Goal: Book appointment/travel/reservation

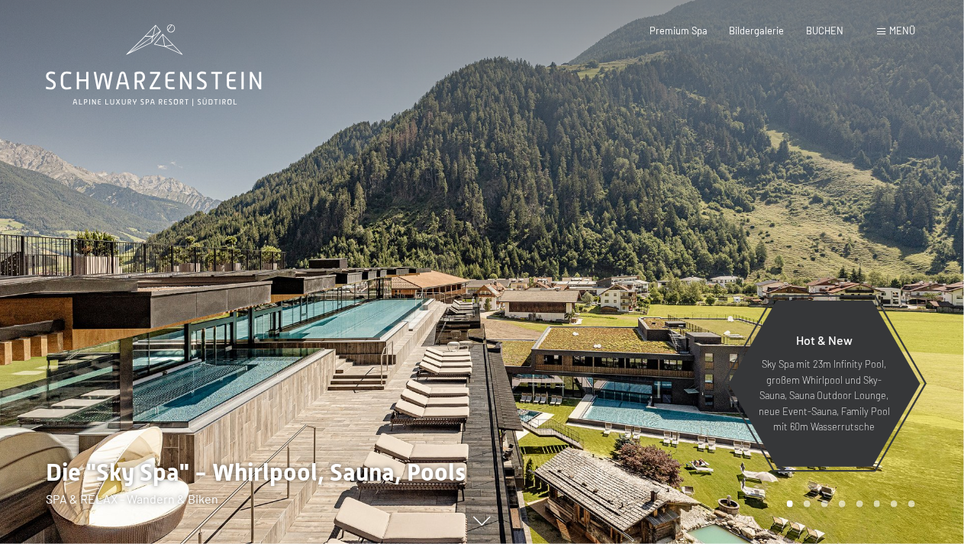
drag, startPoint x: 0, startPoint y: 0, endPoint x: 897, endPoint y: 29, distance: 897.9
click at [897, 29] on span "Menü" at bounding box center [902, 30] width 26 height 12
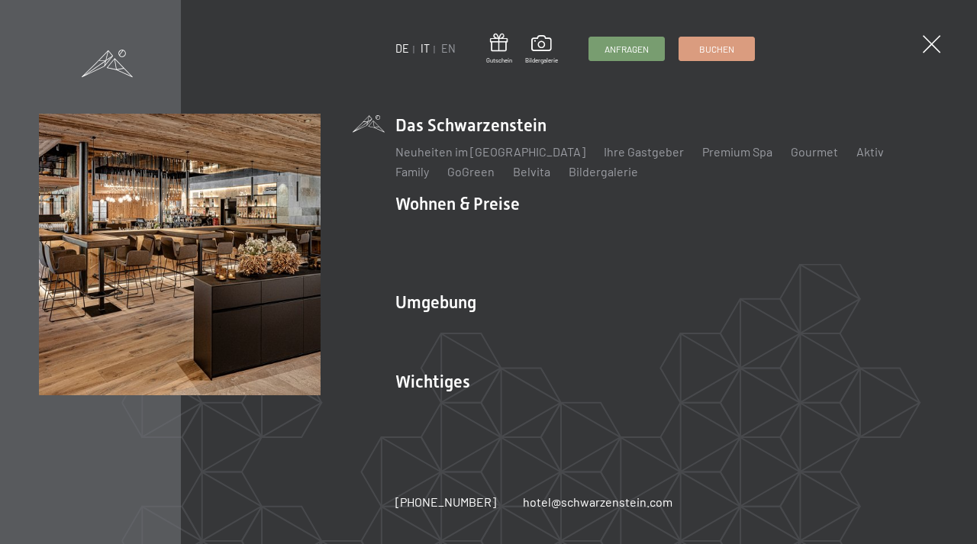
click at [423, 50] on link "IT" at bounding box center [424, 48] width 9 height 13
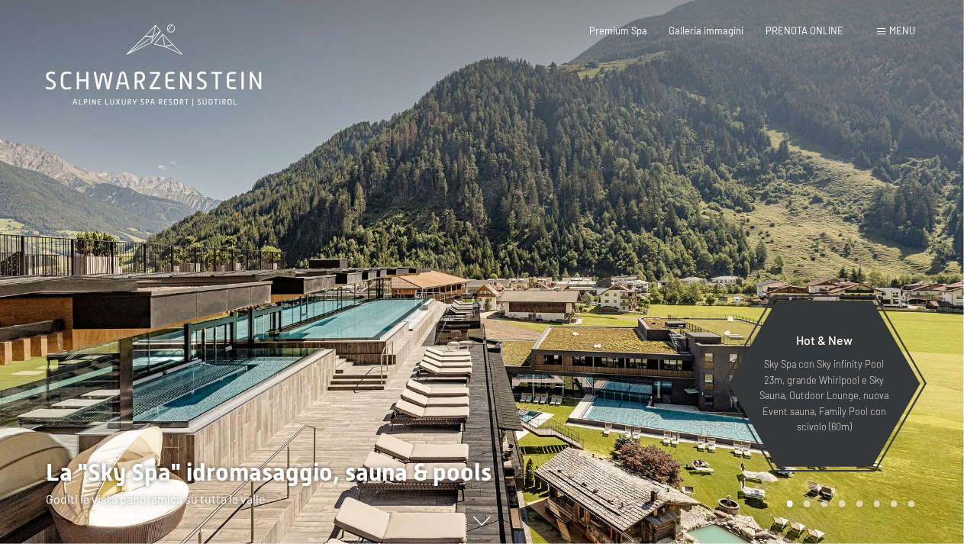
click at [900, 32] on span "Menu" at bounding box center [902, 30] width 26 height 12
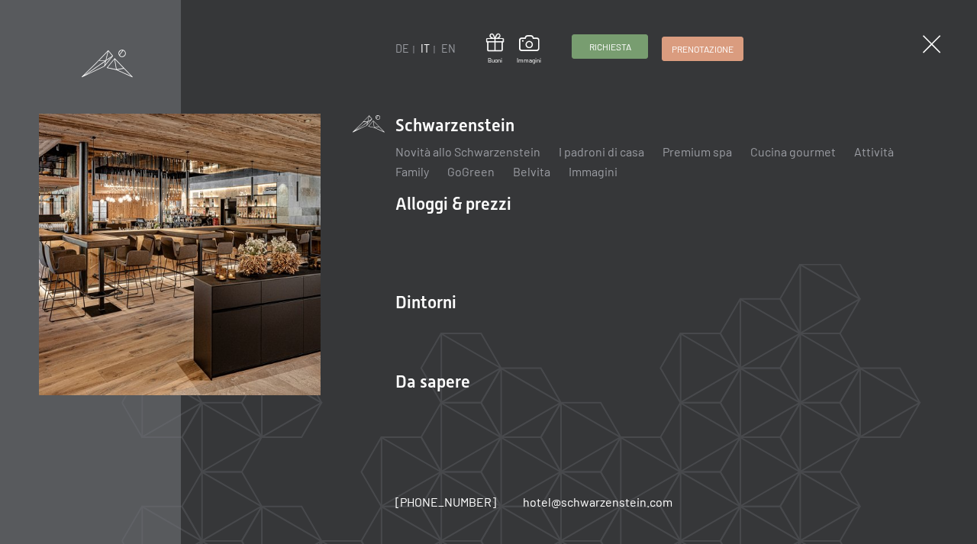
click at [606, 53] on span "Richiesta" at bounding box center [610, 46] width 42 height 13
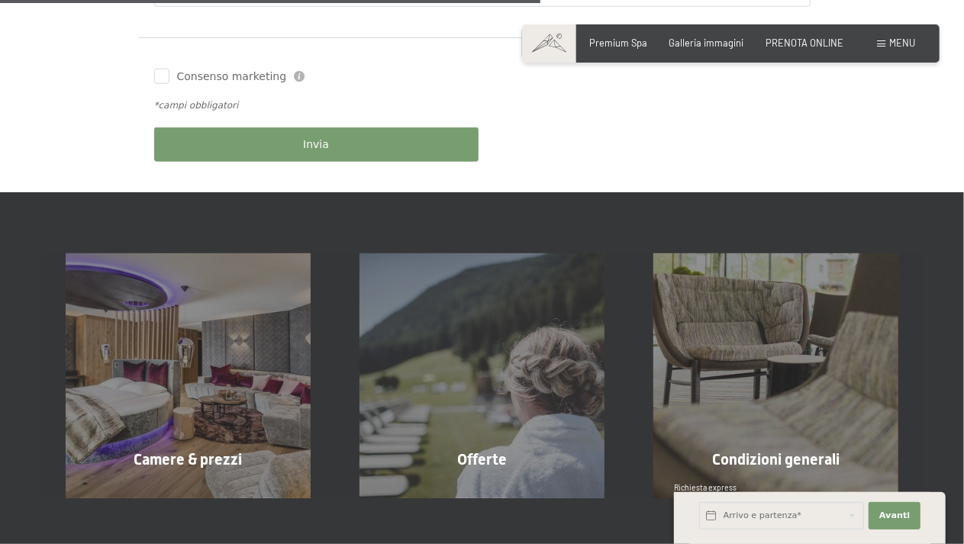
scroll to position [687, 0]
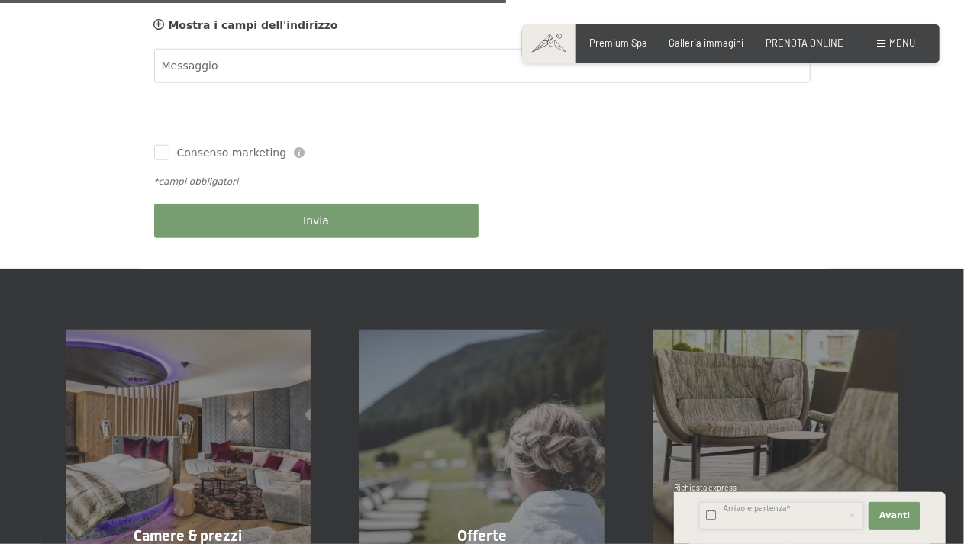
click at [774, 511] on input "text" at bounding box center [781, 515] width 165 height 27
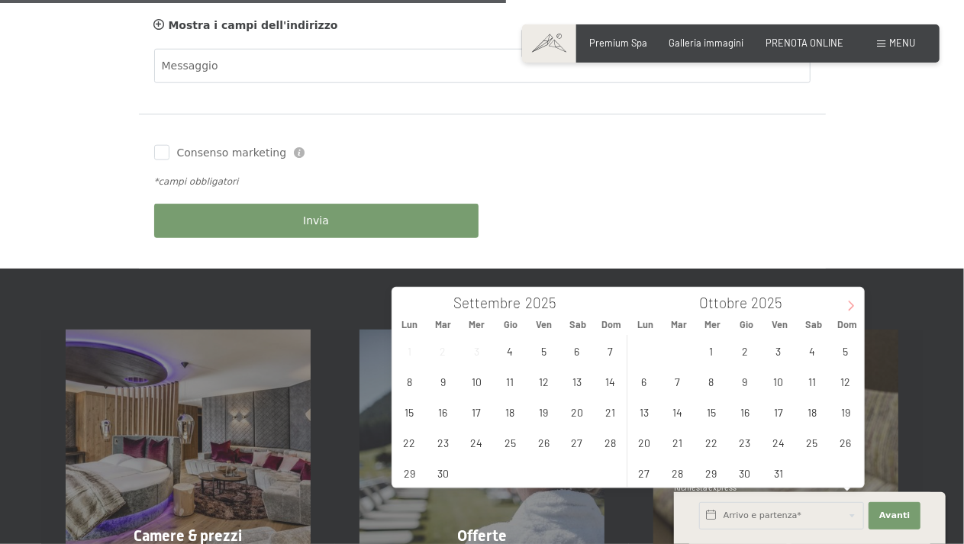
click at [850, 308] on icon at bounding box center [851, 306] width 11 height 11
type input "2026"
click at [850, 308] on icon at bounding box center [851, 306] width 11 height 11
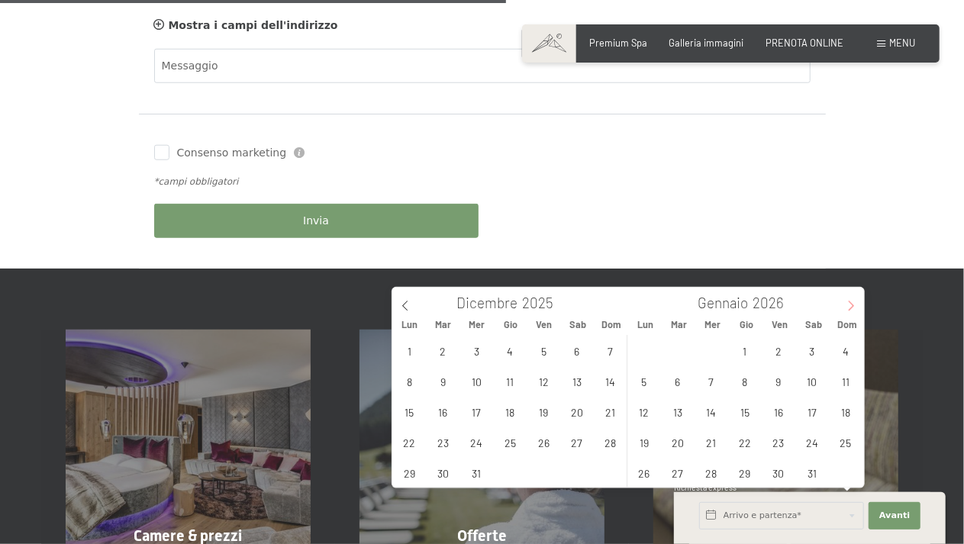
type input "2026"
click at [850, 308] on icon at bounding box center [851, 306] width 11 height 11
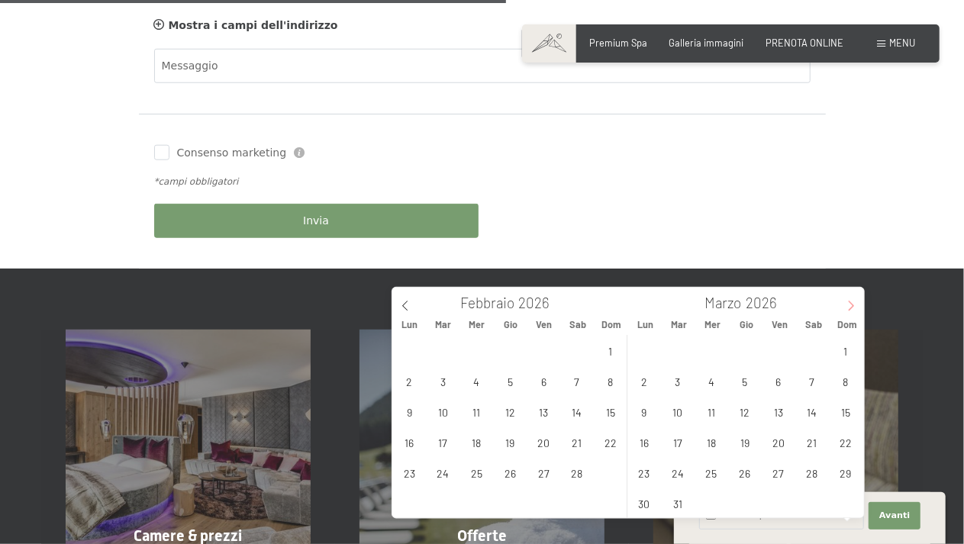
click at [850, 308] on icon at bounding box center [851, 306] width 11 height 11
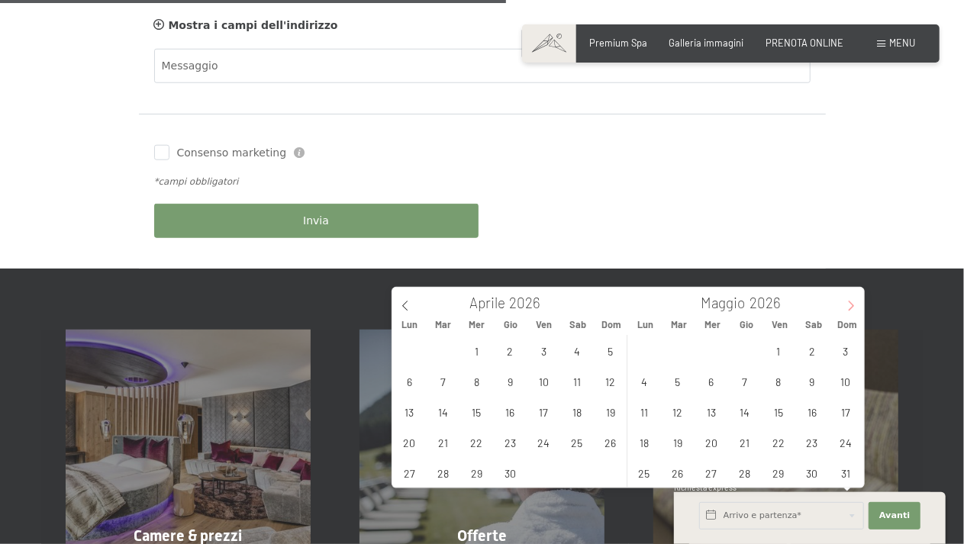
click at [850, 308] on icon at bounding box center [851, 306] width 11 height 11
click at [749, 415] on span "18" at bounding box center [745, 412] width 30 height 30
type input "Gio. 18/06/2026"
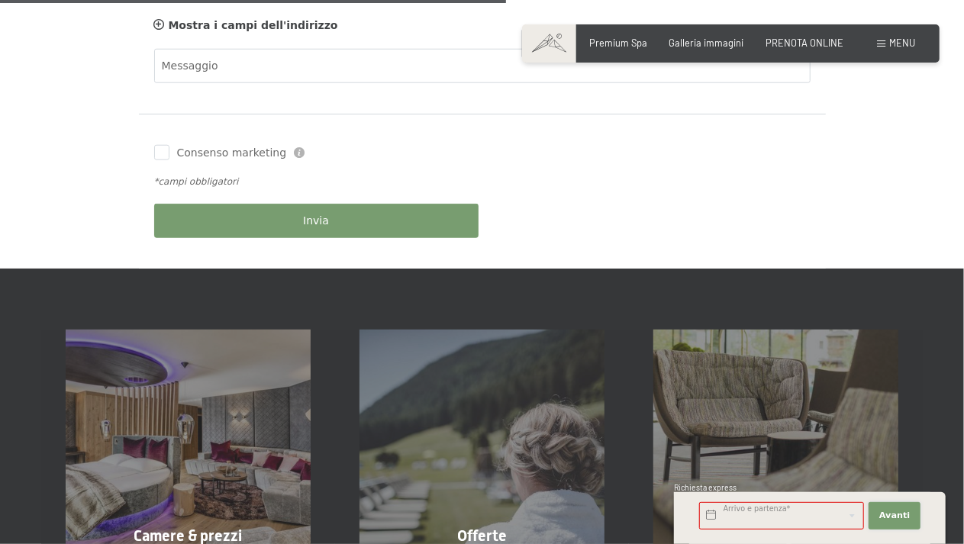
click at [911, 523] on button "Avanti Nascondere i campi dell'indirizzo" at bounding box center [894, 515] width 52 height 27
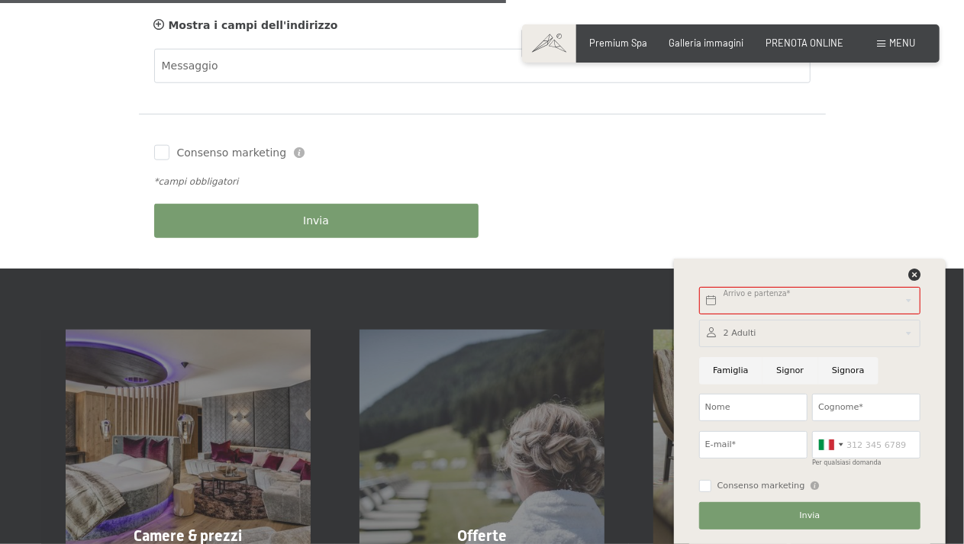
click at [723, 369] on input "Famiglia" at bounding box center [730, 370] width 63 height 27
radio input "true"
click at [879, 337] on div at bounding box center [809, 333] width 221 height 27
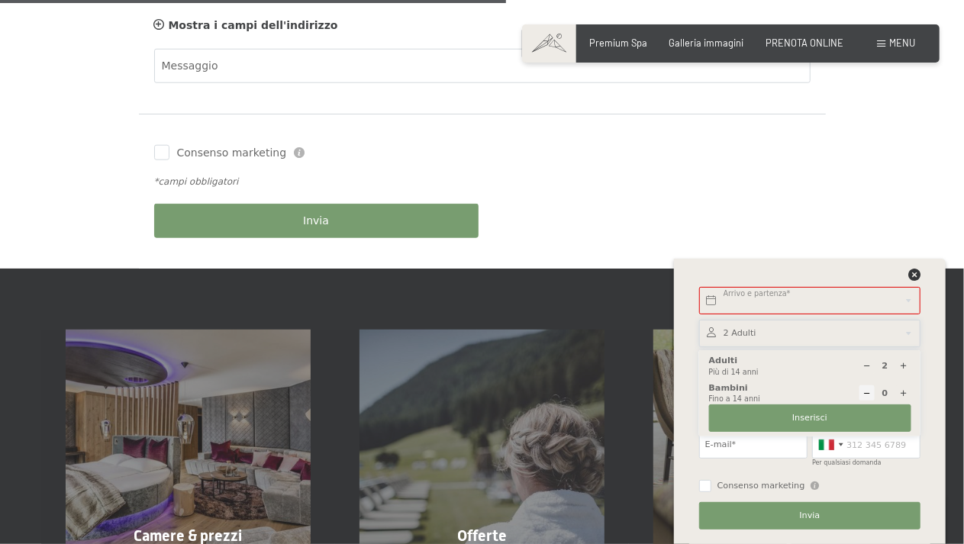
click at [904, 391] on icon at bounding box center [903, 393] width 8 height 8
type input "1"
select select
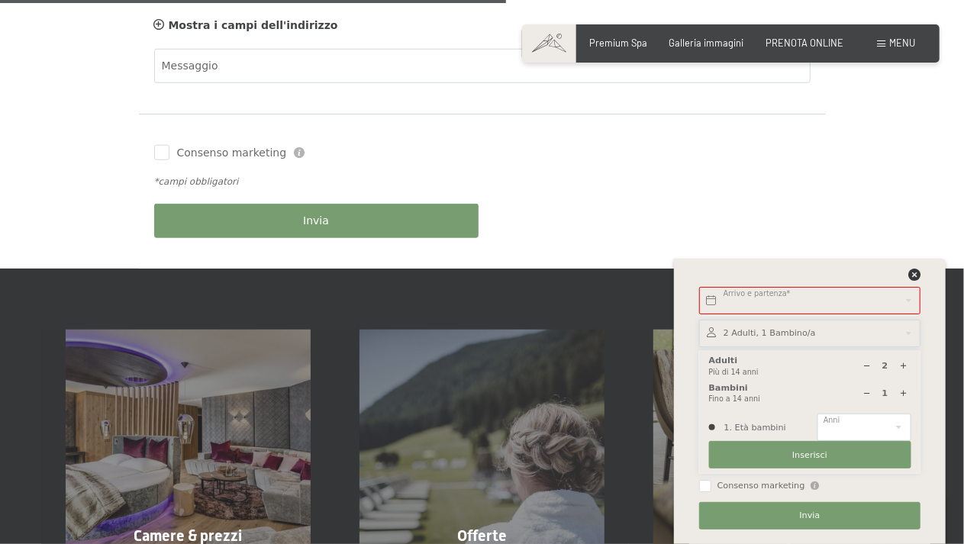
click at [904, 391] on icon at bounding box center [903, 393] width 8 height 8
type input "2"
select select
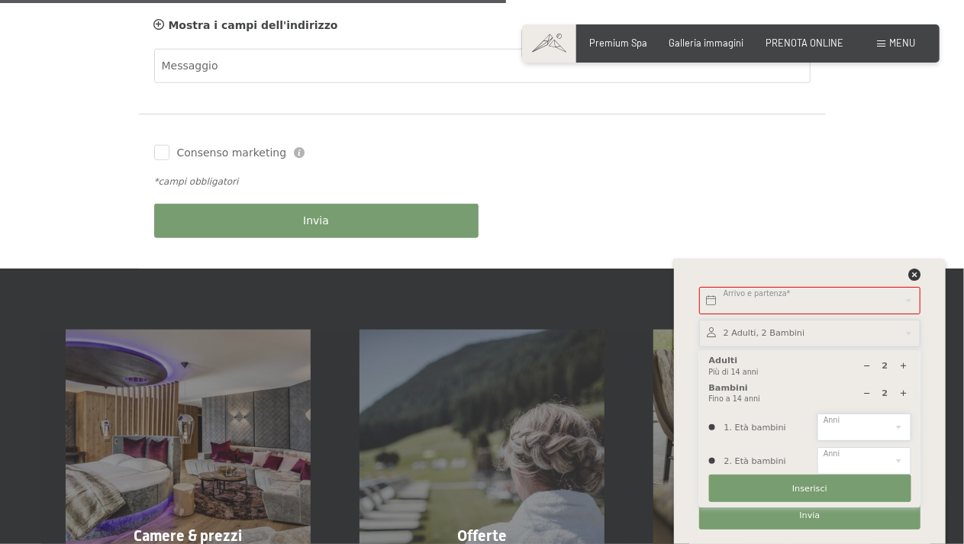
click at [900, 427] on select "0 1 2 3 4 5 6 7 8 9 10 11 12 13 14" at bounding box center [863, 427] width 93 height 27
select select "7"
click at [817, 414] on select "0 1 2 3 4 5 6 7 8 9 10 11 12 13 14" at bounding box center [863, 427] width 93 height 27
click at [902, 456] on select "0 1 2 3 4 5 6 7 8 9 10 11 12 13 14" at bounding box center [863, 460] width 93 height 27
select select "9"
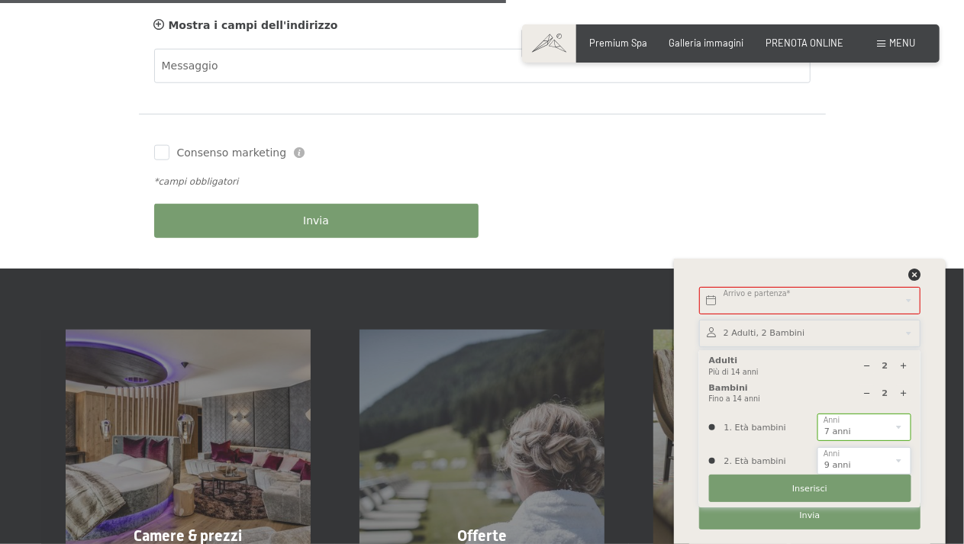
click at [817, 447] on select "0 1 2 3 4 5 6 7 8 9 10 11 12 13 14" at bounding box center [863, 460] width 93 height 27
click at [819, 489] on span "Inserisci" at bounding box center [809, 489] width 35 height 12
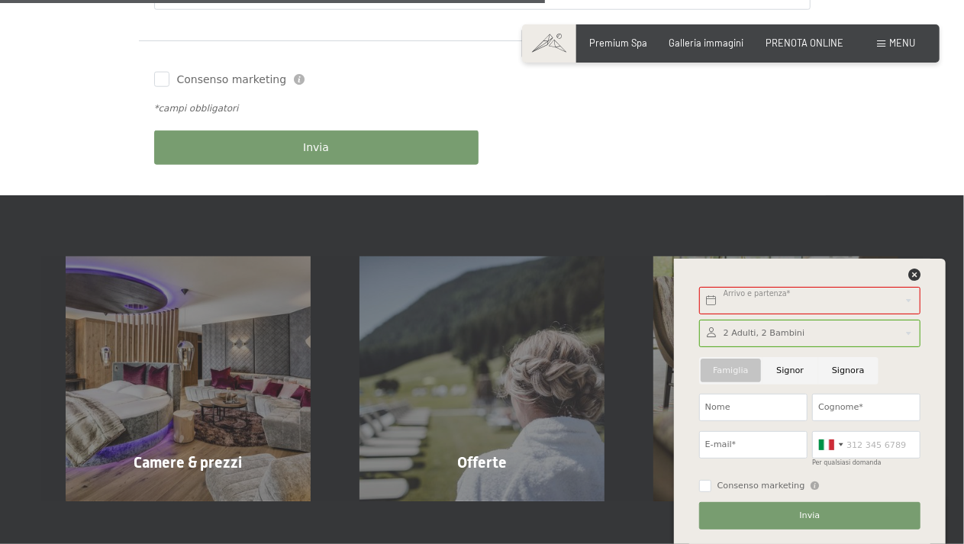
scroll to position [763, 0]
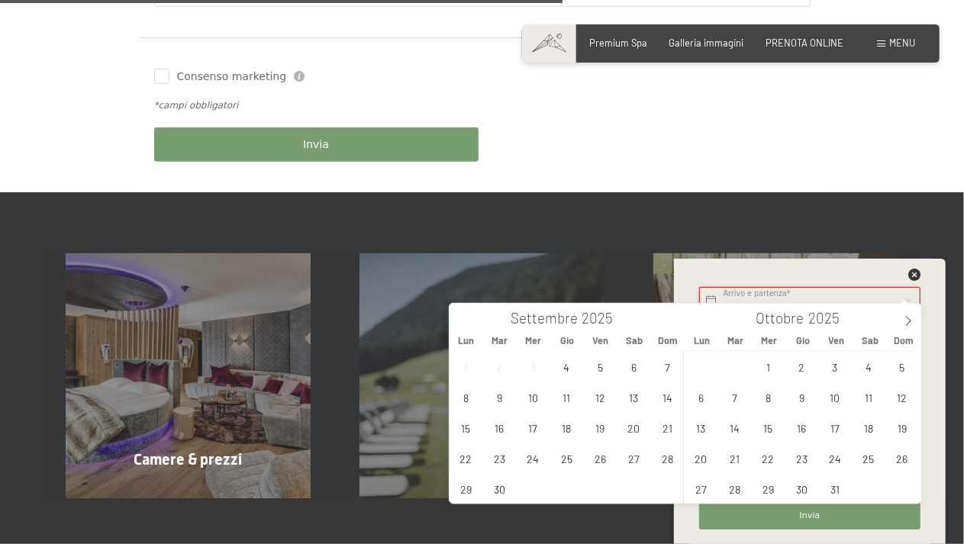
click at [878, 300] on body "Prenotazione Richiesta Premium Spa Galleria immagini PRENOTA ONLINE Menu DE IT …" at bounding box center [482, 178] width 964 height 1883
click at [907, 323] on icon at bounding box center [908, 321] width 11 height 11
type input "2026"
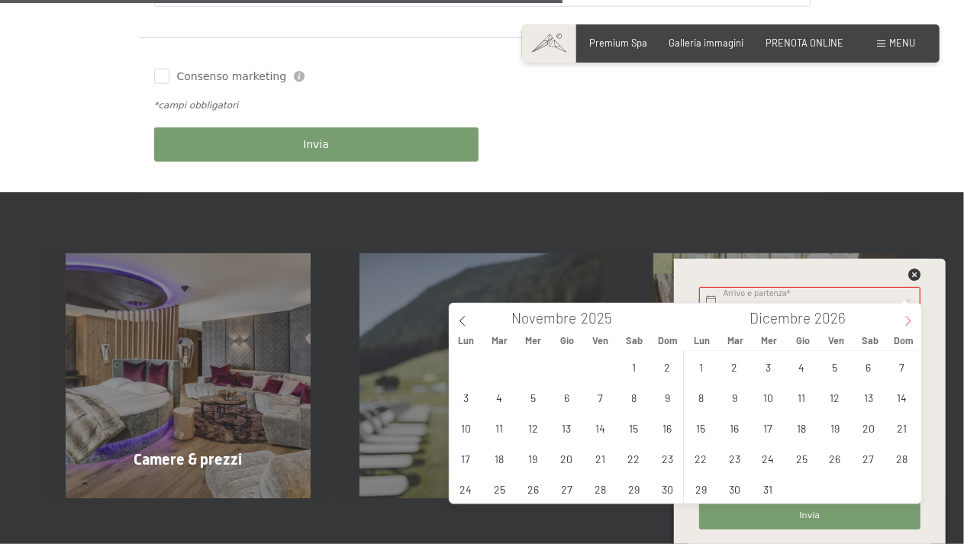
click at [907, 323] on icon at bounding box center [908, 321] width 11 height 11
type input "2026"
click at [907, 323] on icon at bounding box center [908, 321] width 11 height 11
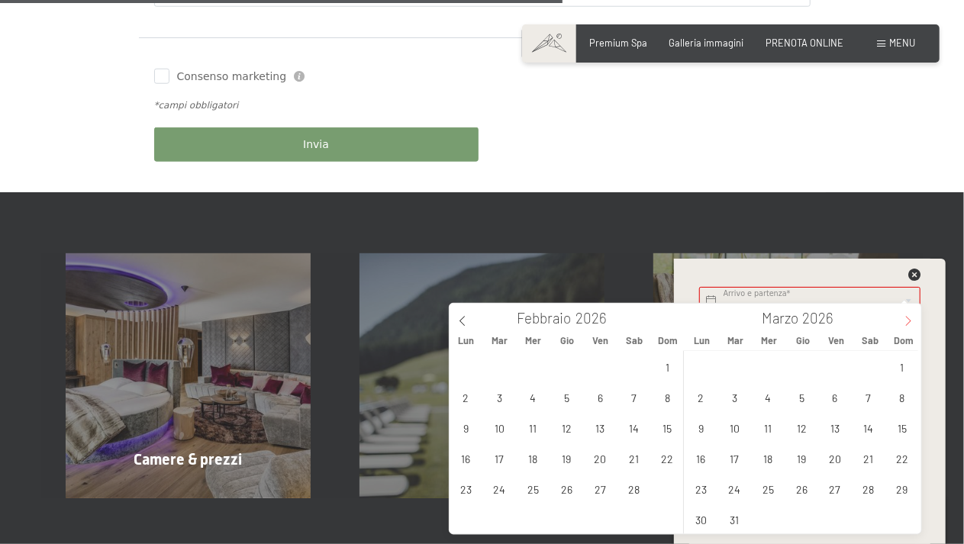
click at [908, 322] on icon at bounding box center [908, 321] width 11 height 11
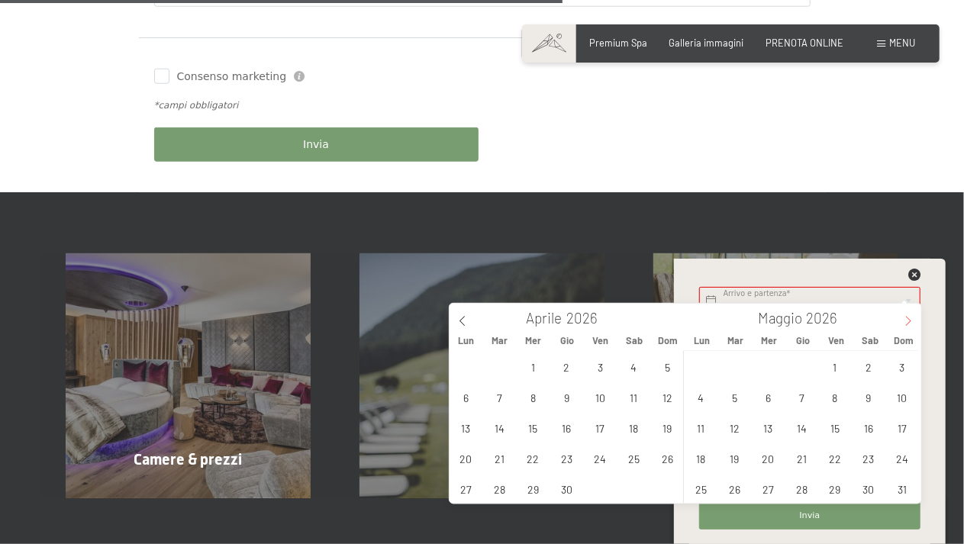
click at [908, 322] on icon at bounding box center [908, 321] width 11 height 11
click at [836, 434] on span "19" at bounding box center [835, 428] width 30 height 30
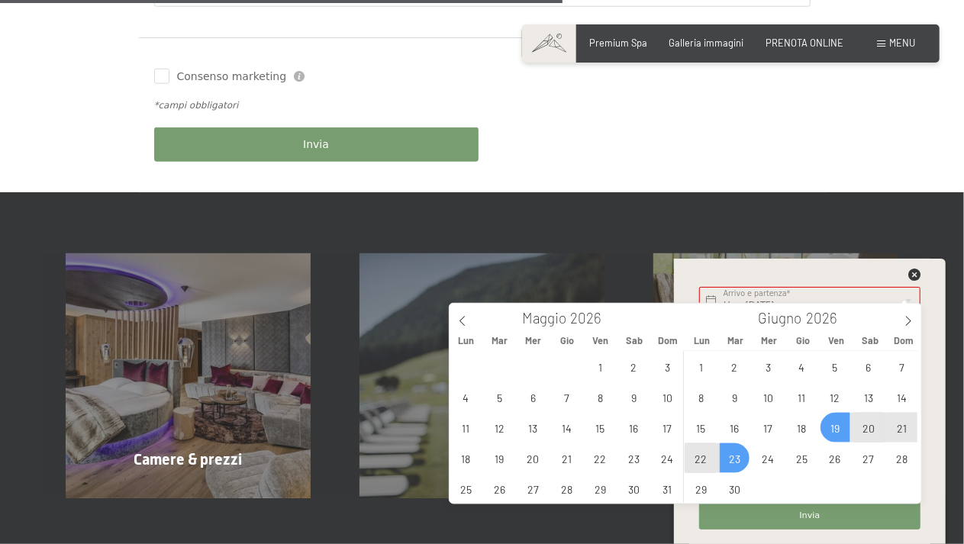
click at [737, 462] on span "23" at bounding box center [735, 458] width 30 height 30
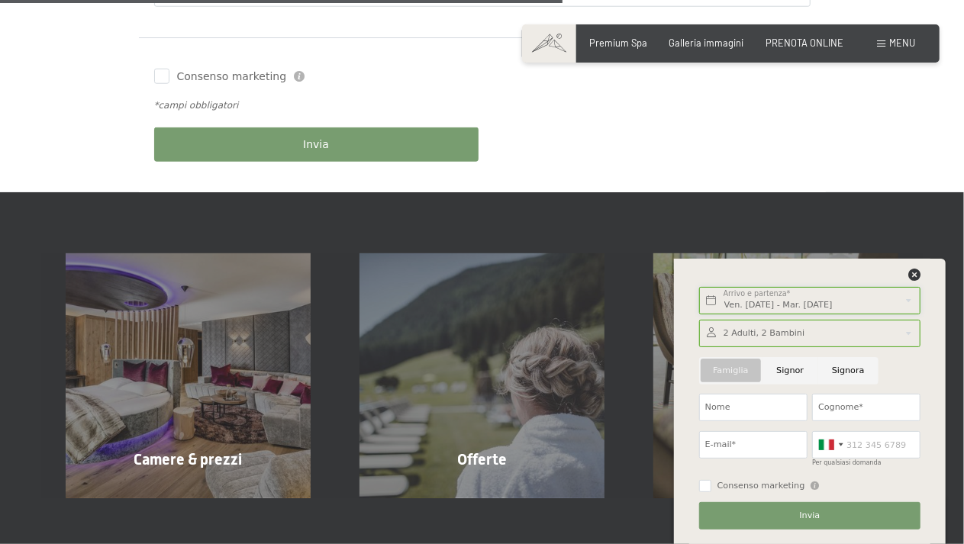
click at [906, 300] on input "Ven. 19/06/2026 - Mar. 23/06/2026" at bounding box center [809, 300] width 221 height 27
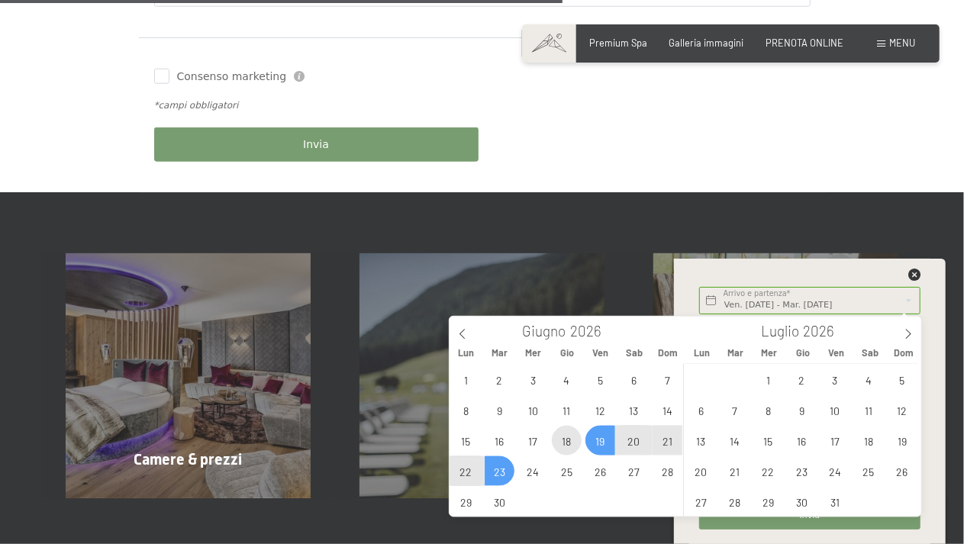
click at [566, 444] on span "18" at bounding box center [567, 441] width 30 height 30
click at [507, 472] on span "23" at bounding box center [500, 471] width 30 height 30
type input "Gio. 18/06/2026 - Mar. 23/06/2026"
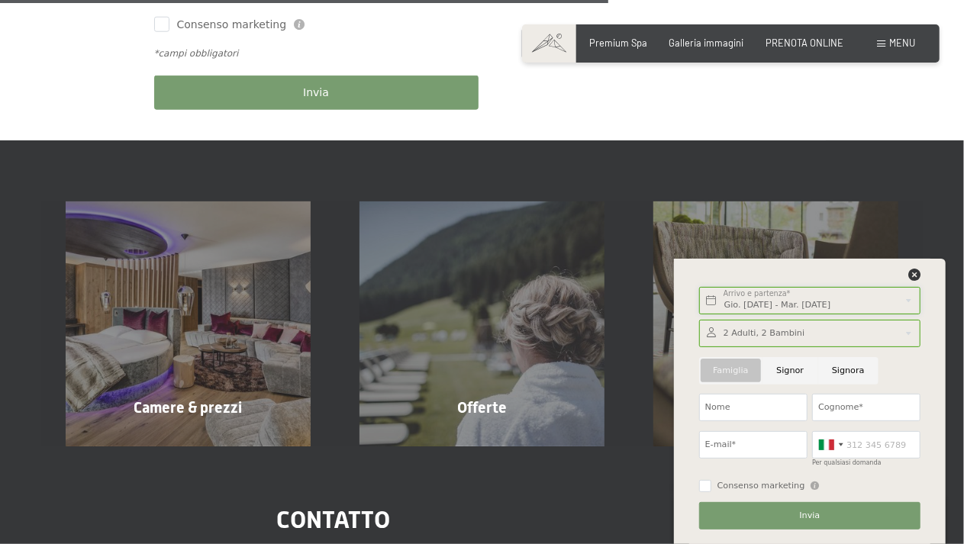
scroll to position [839, 0]
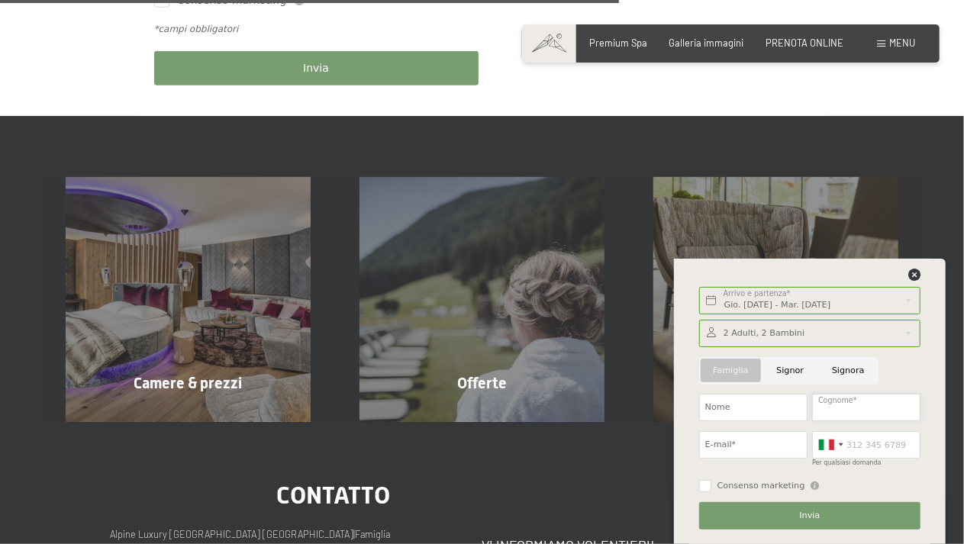
click at [846, 407] on input "Cognome*" at bounding box center [866, 407] width 108 height 27
type input "Barcaro"
click at [732, 446] on input "E-mail*" at bounding box center [753, 444] width 108 height 27
click at [734, 407] on input "Nome" at bounding box center [753, 407] width 108 height 27
type input "Luigina"
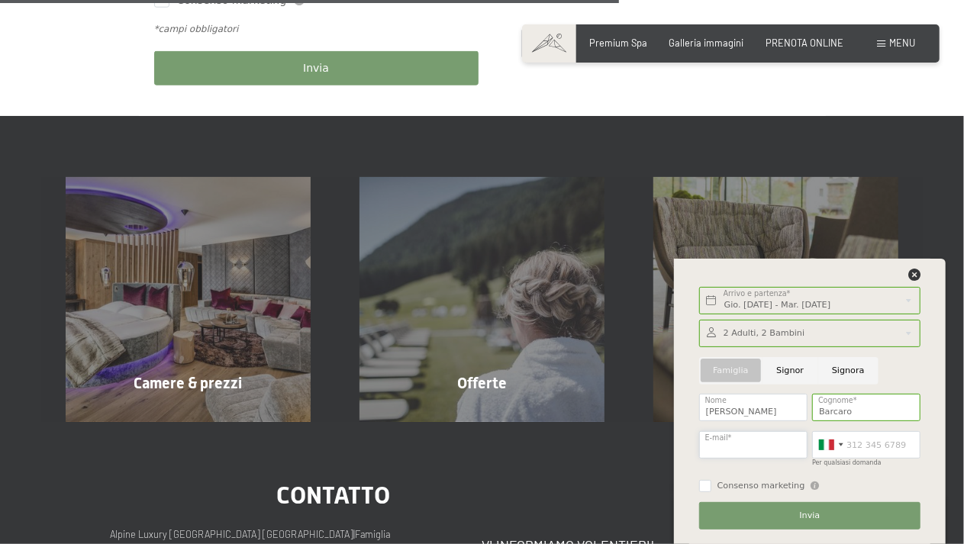
click at [734, 440] on input "E-mail*" at bounding box center [753, 444] width 108 height 27
type input "luigina.barcaro@gmail.com"
click at [817, 513] on span "Invia" at bounding box center [810, 516] width 21 height 12
